Goal: Task Accomplishment & Management: Manage account settings

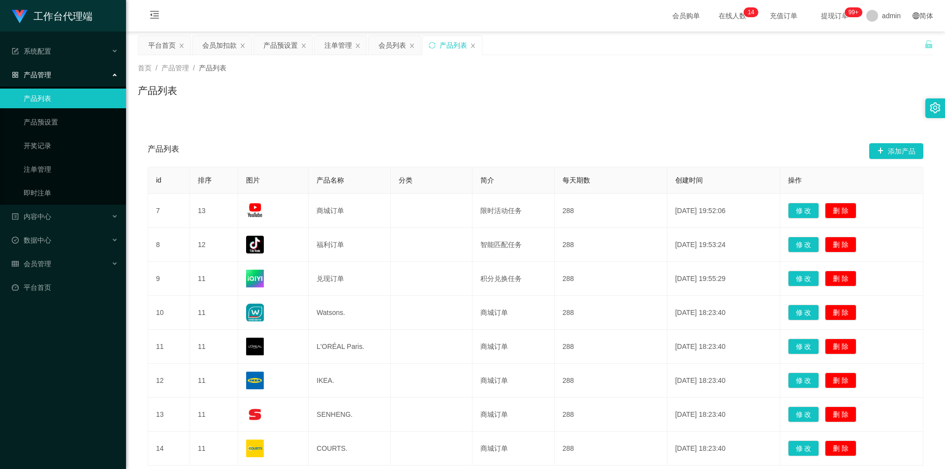
click at [48, 96] on link "产品列表" at bounding box center [71, 99] width 94 height 20
click at [50, 213] on span "内容中心" at bounding box center [31, 217] width 39 height 8
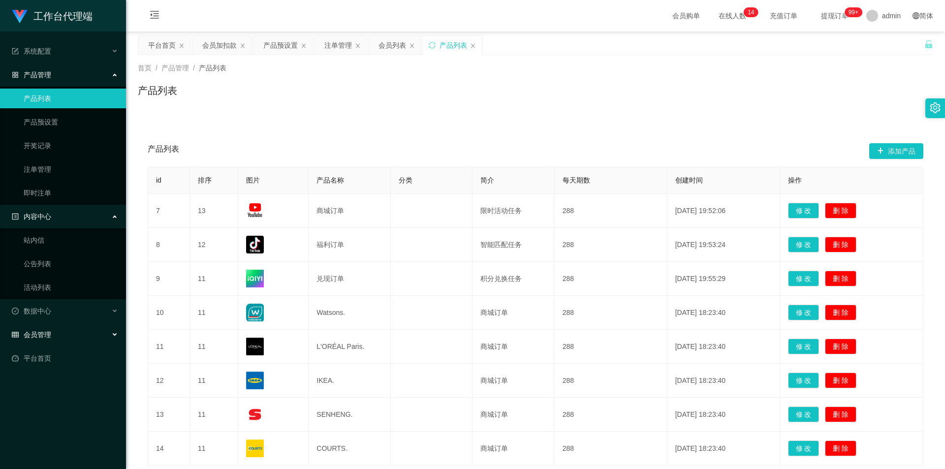
click at [28, 332] on span "会员管理" at bounding box center [31, 335] width 39 height 8
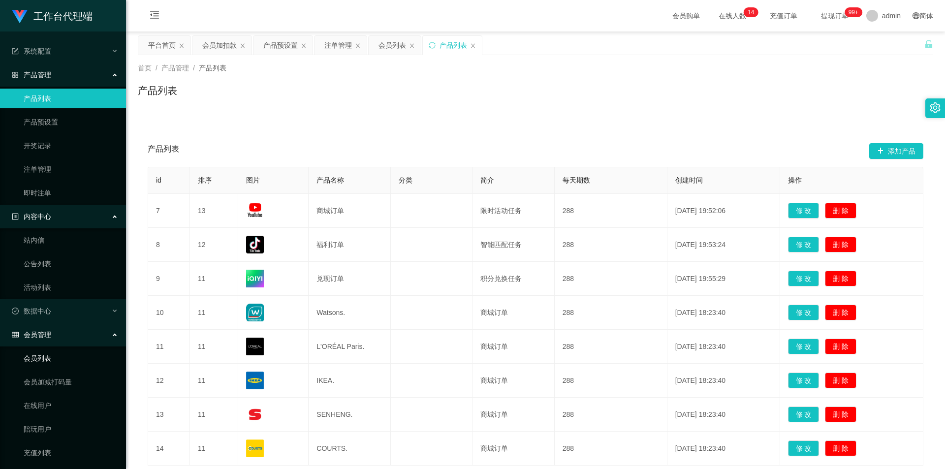
click at [51, 360] on link "会员列表" at bounding box center [71, 358] width 94 height 20
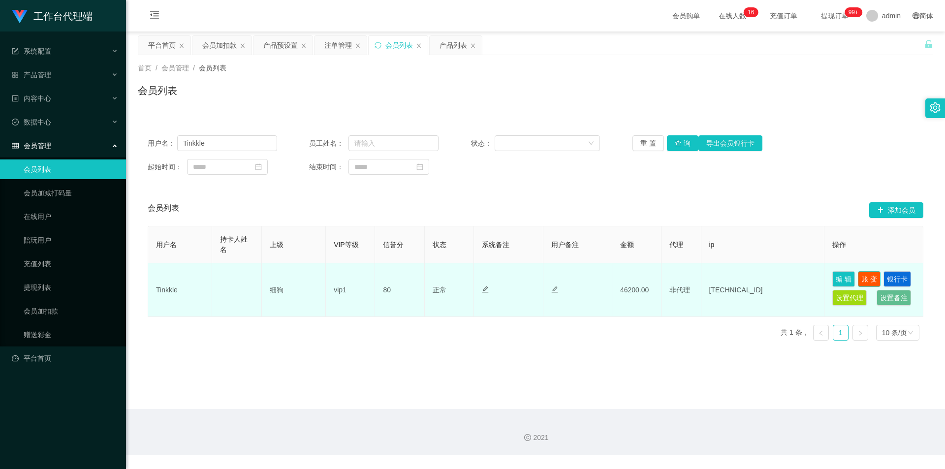
click at [869, 275] on button "账 变" at bounding box center [869, 279] width 23 height 16
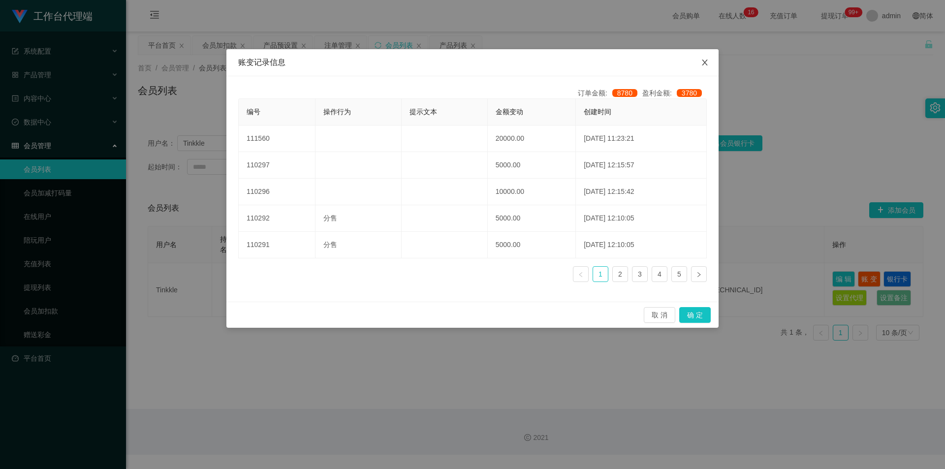
click at [706, 58] on span "Close" at bounding box center [705, 63] width 28 height 28
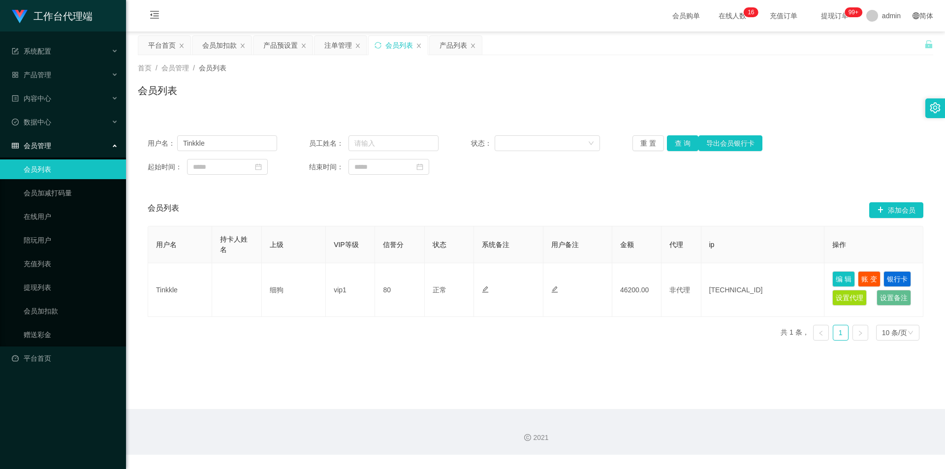
click at [676, 85] on div "会员列表" at bounding box center [535, 94] width 795 height 23
click at [816, 13] on span "提现订单 99+" at bounding box center [834, 15] width 37 height 7
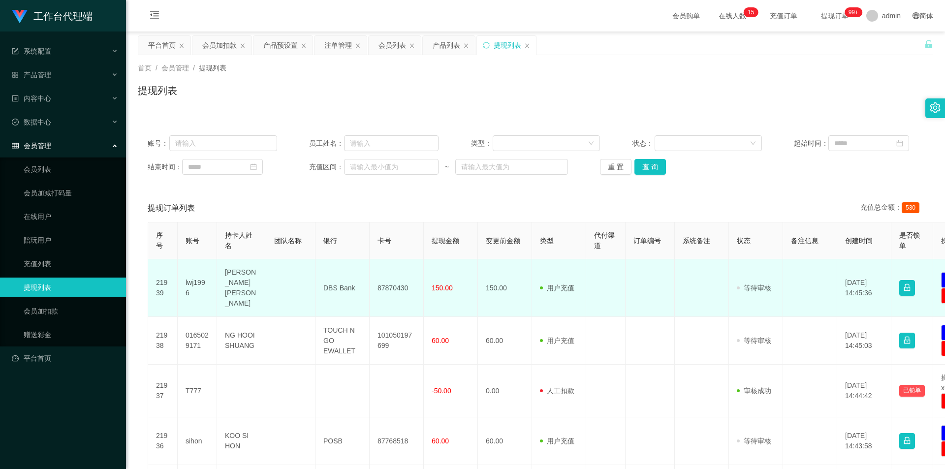
click at [333, 290] on td "DBS Bank" at bounding box center [342, 288] width 54 height 58
